Goal: Task Accomplishment & Management: Use online tool/utility

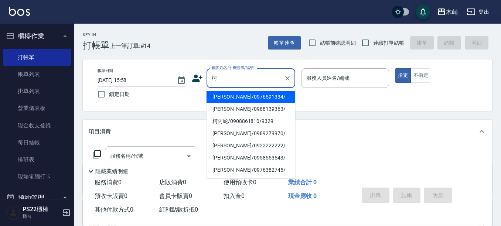
click at [252, 98] on li "[PERSON_NAME]/0976591334/" at bounding box center [251, 97] width 89 height 12
type input "[PERSON_NAME]/0976591334/"
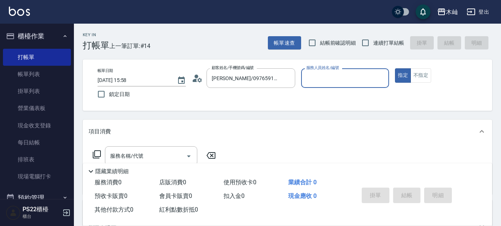
type input "小愛-10"
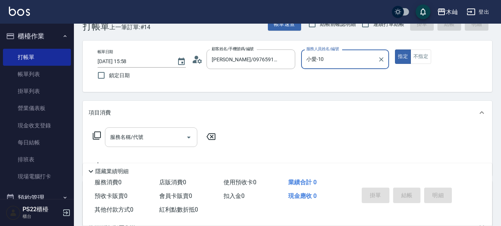
scroll to position [37, 0]
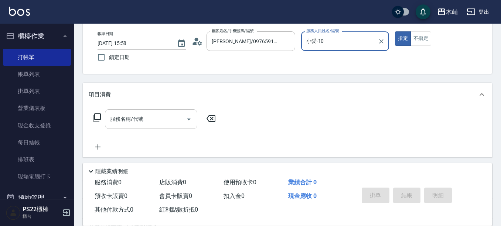
click at [115, 117] on div "服務名稱/代號 服務名稱/代號" at bounding box center [151, 119] width 92 height 20
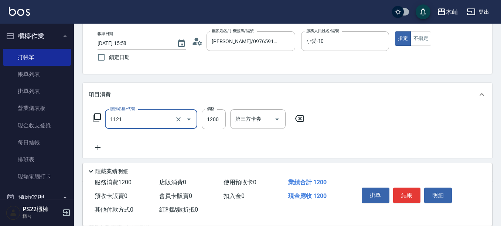
type input "頭皮卡使用(1121)"
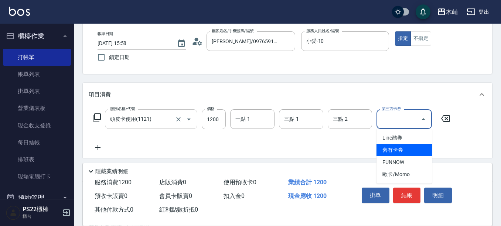
type input "舊有卡券"
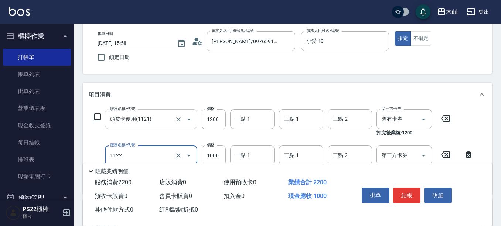
type input "蘆薈卡使用(1122)"
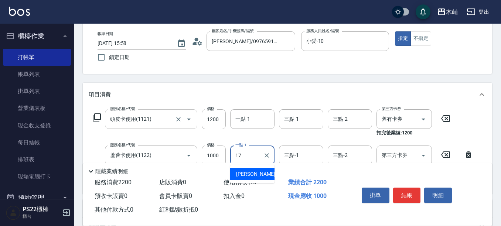
type input "[PERSON_NAME]-17"
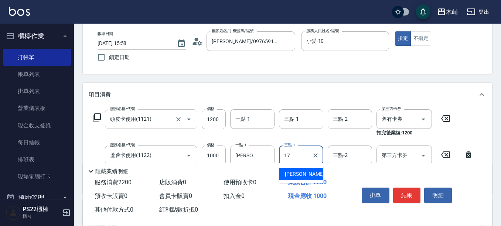
type input "[PERSON_NAME]-17"
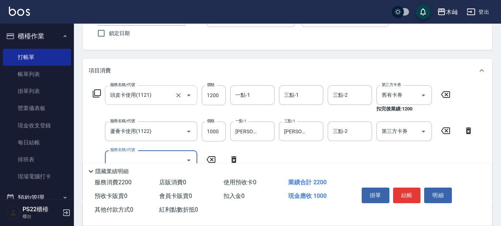
scroll to position [74, 0]
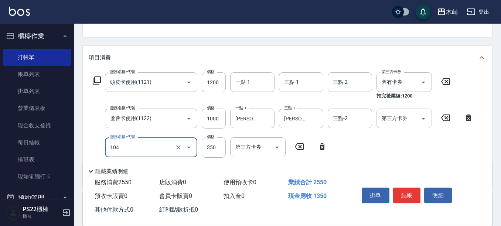
type input "B級單剪(104)"
click at [388, 122] on input "第三方卡券" at bounding box center [399, 118] width 38 height 13
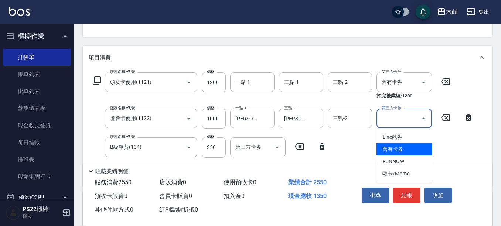
click at [390, 150] on span "舊有卡券" at bounding box center [404, 149] width 55 height 12
type input "舊有卡券"
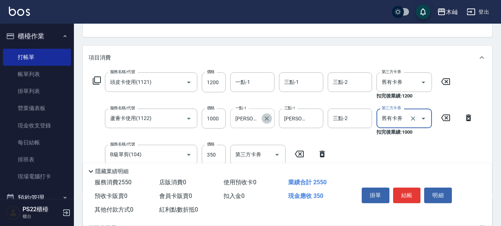
click at [268, 116] on icon "Clear" at bounding box center [266, 118] width 7 height 7
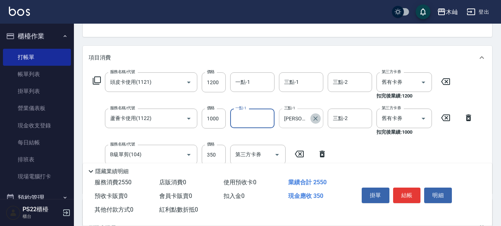
click at [320, 121] on button "Clear" at bounding box center [315, 118] width 10 height 10
click at [262, 86] on input "一點-1" at bounding box center [253, 82] width 38 height 13
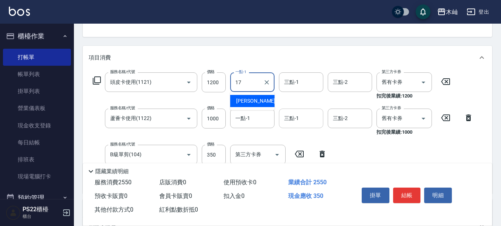
type input "[PERSON_NAME]-17"
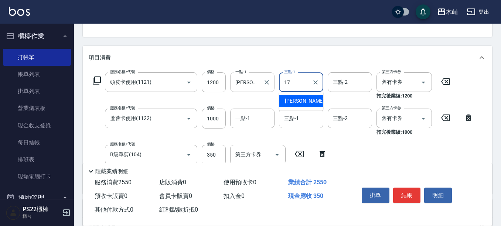
type input "[PERSON_NAME]-17"
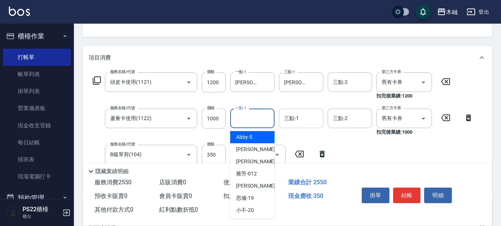
click at [256, 113] on input "一點-1" at bounding box center [253, 118] width 38 height 13
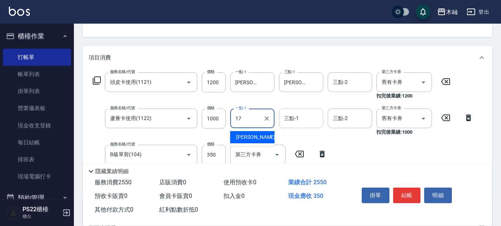
type input "[PERSON_NAME]-17"
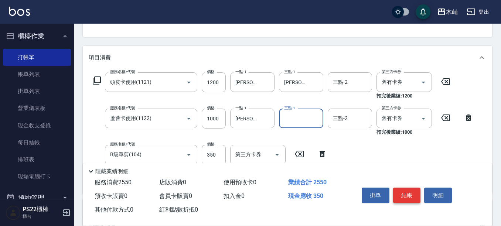
click at [408, 195] on button "結帳" at bounding box center [407, 196] width 28 height 16
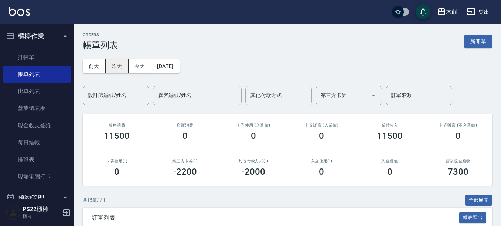
click at [116, 64] on button "昨天" at bounding box center [117, 67] width 23 height 14
click at [144, 65] on button "今天" at bounding box center [140, 67] width 23 height 14
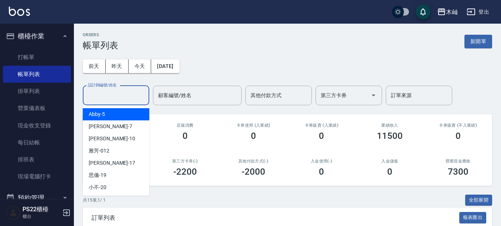
click at [124, 98] on input "設計師編號/姓名" at bounding box center [116, 95] width 60 height 13
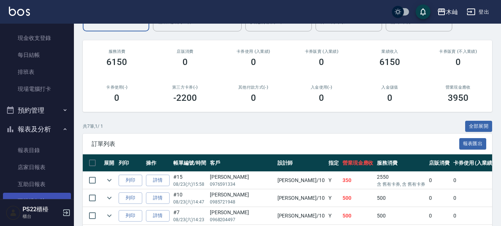
scroll to position [148, 0]
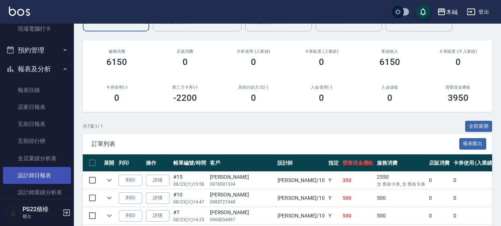
type input "小愛-10"
click at [20, 170] on link "設計師日報表" at bounding box center [37, 175] width 68 height 17
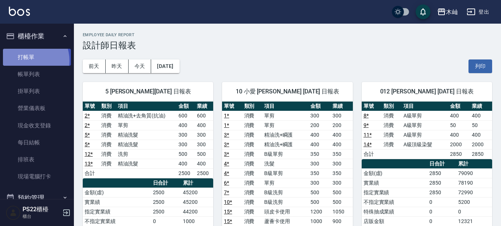
click at [25, 61] on link "打帳單" at bounding box center [37, 57] width 68 height 17
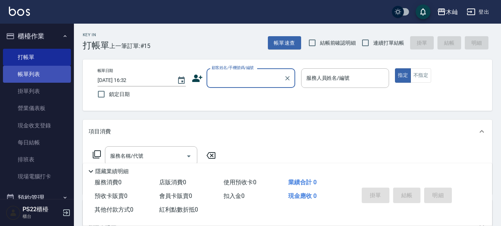
click at [37, 74] on link "帳單列表" at bounding box center [37, 74] width 68 height 17
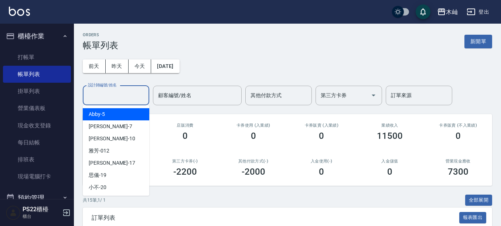
click at [108, 94] on input "設計師編號/姓名" at bounding box center [116, 95] width 60 height 13
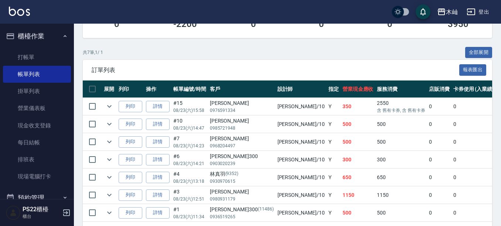
scroll to position [179, 0]
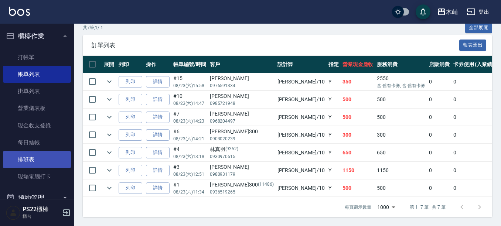
type input "小愛-10"
click at [30, 157] on link "排班表" at bounding box center [37, 159] width 68 height 17
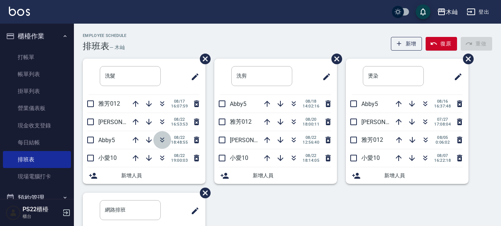
click at [160, 142] on icon "button" at bounding box center [162, 141] width 4 height 3
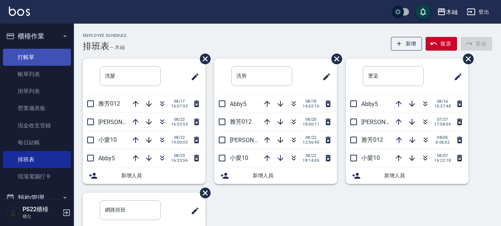
click at [28, 50] on link "打帳單" at bounding box center [37, 57] width 68 height 17
